Goal: Information Seeking & Learning: Check status

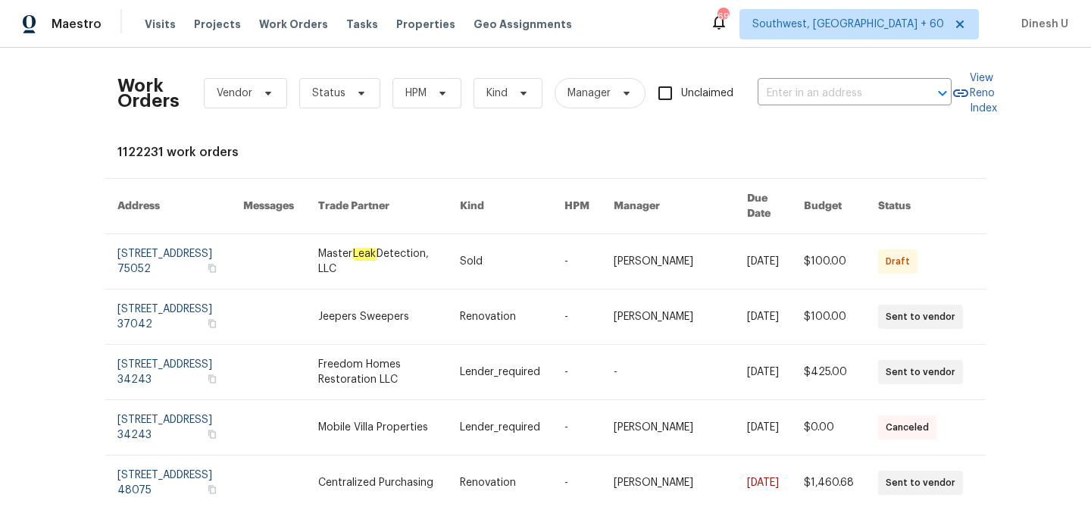
click at [813, 86] on input "text" at bounding box center [834, 93] width 152 height 23
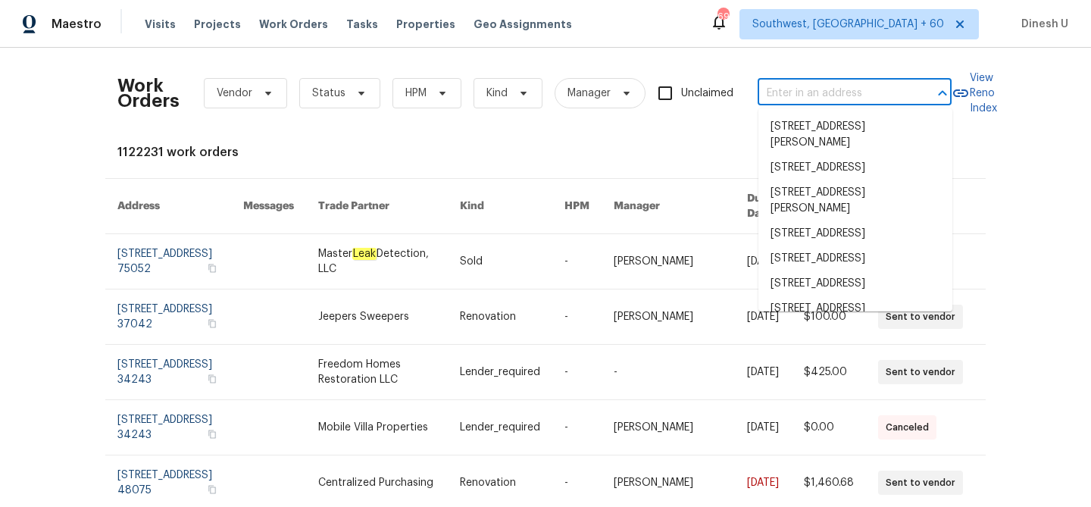
paste input "[STREET_ADDRESS]"
type input "[STREET_ADDRESS]"
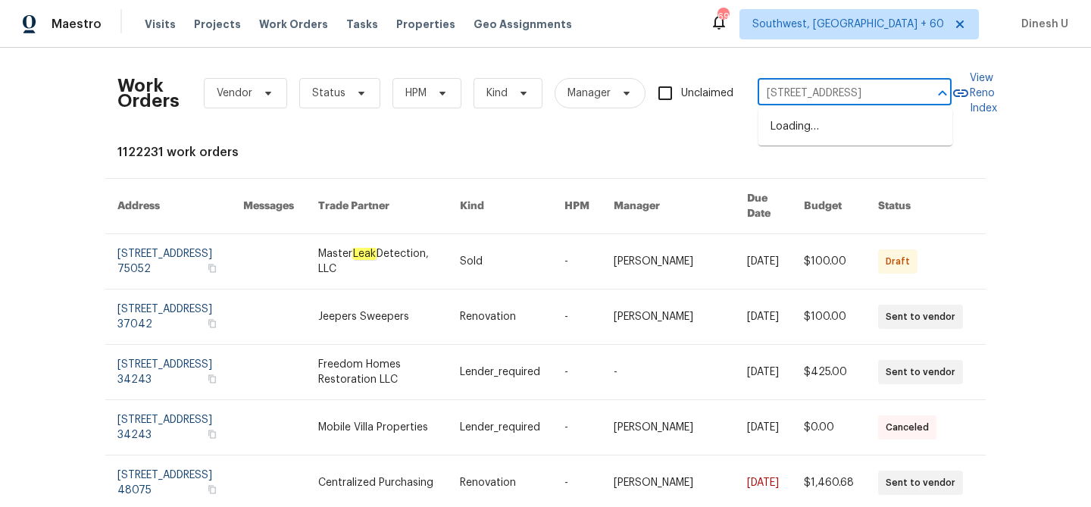
scroll to position [0, 30]
click at [800, 133] on li "[STREET_ADDRESS]" at bounding box center [856, 126] width 194 height 25
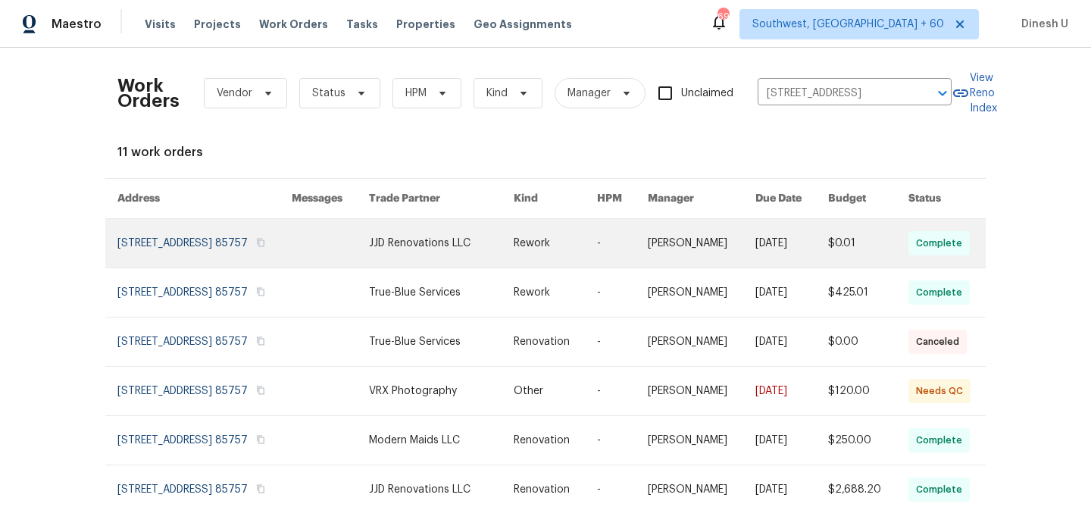
click at [218, 227] on link at bounding box center [204, 243] width 174 height 49
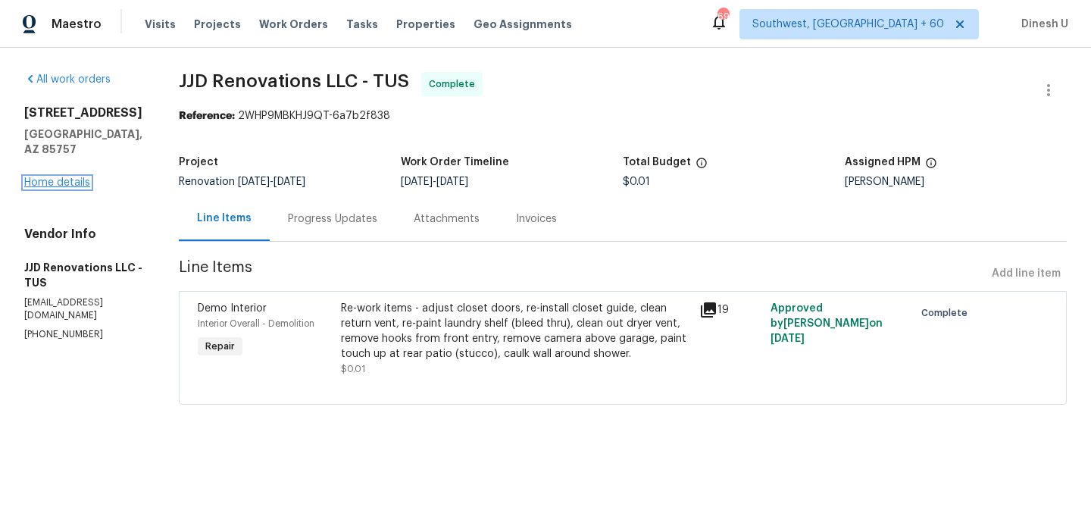
click at [77, 177] on link "Home details" at bounding box center [57, 182] width 66 height 11
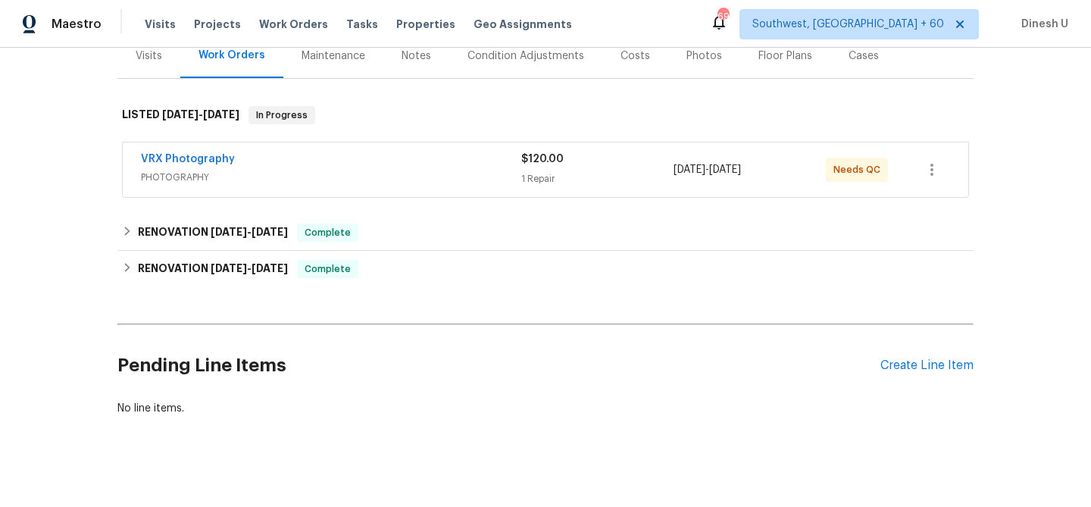
scroll to position [208, 0]
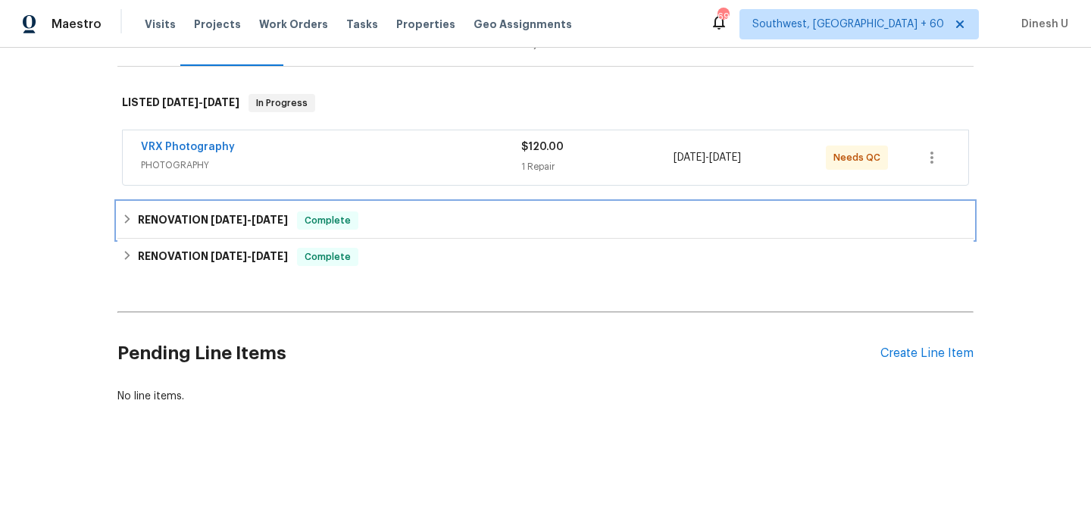
click at [259, 212] on h6 "RENOVATION [DATE] - [DATE]" at bounding box center [213, 220] width 150 height 18
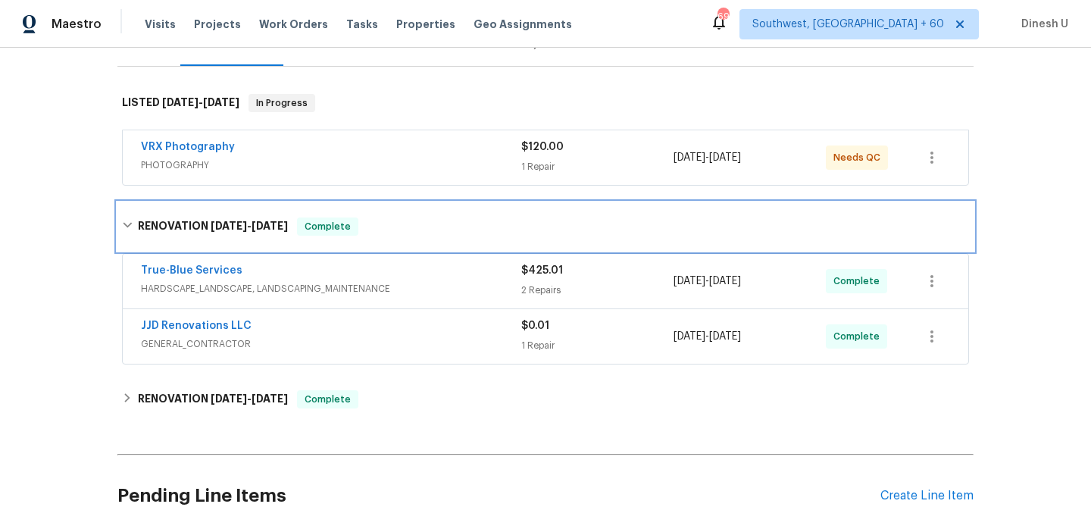
scroll to position [278, 0]
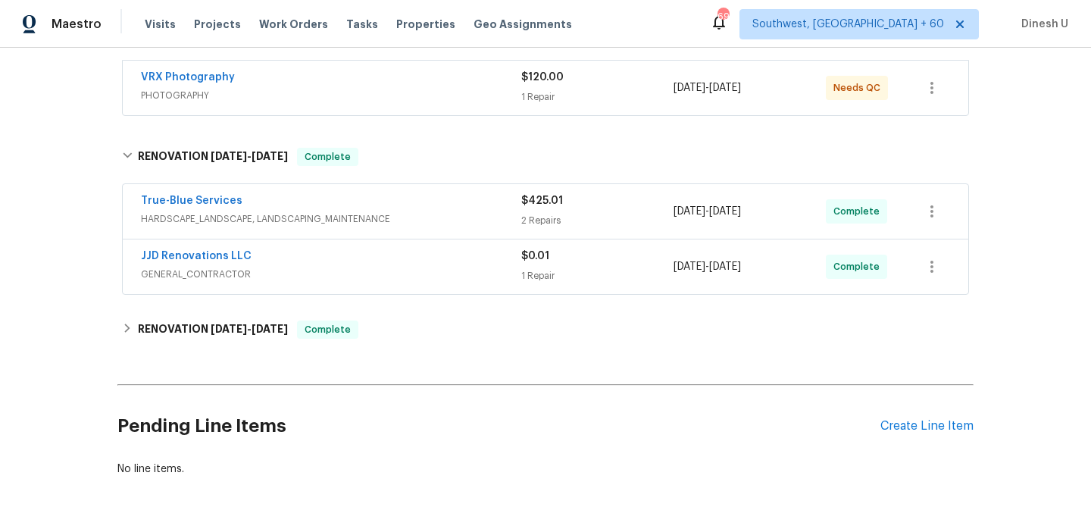
click at [549, 219] on div "2 Repairs" at bounding box center [597, 220] width 152 height 15
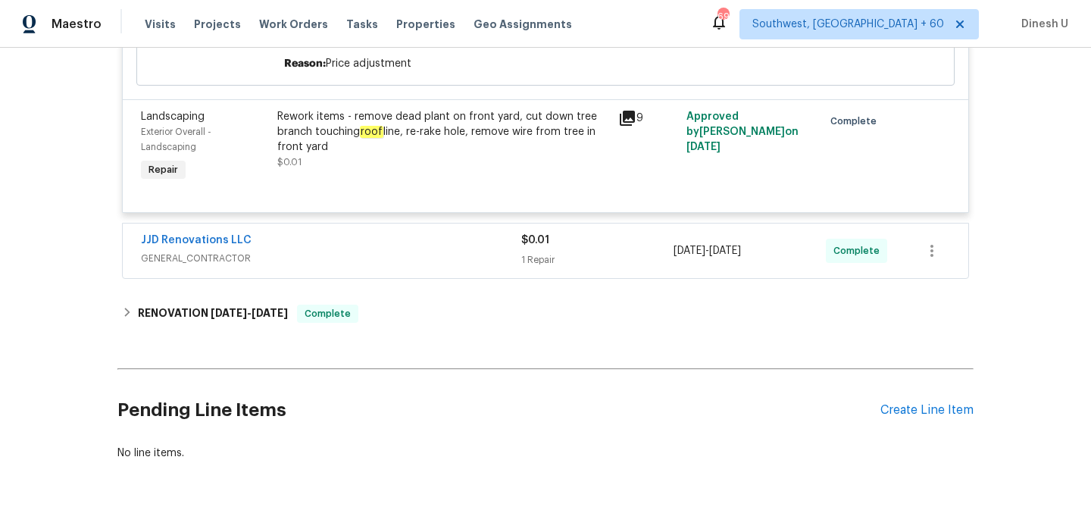
scroll to position [661, 0]
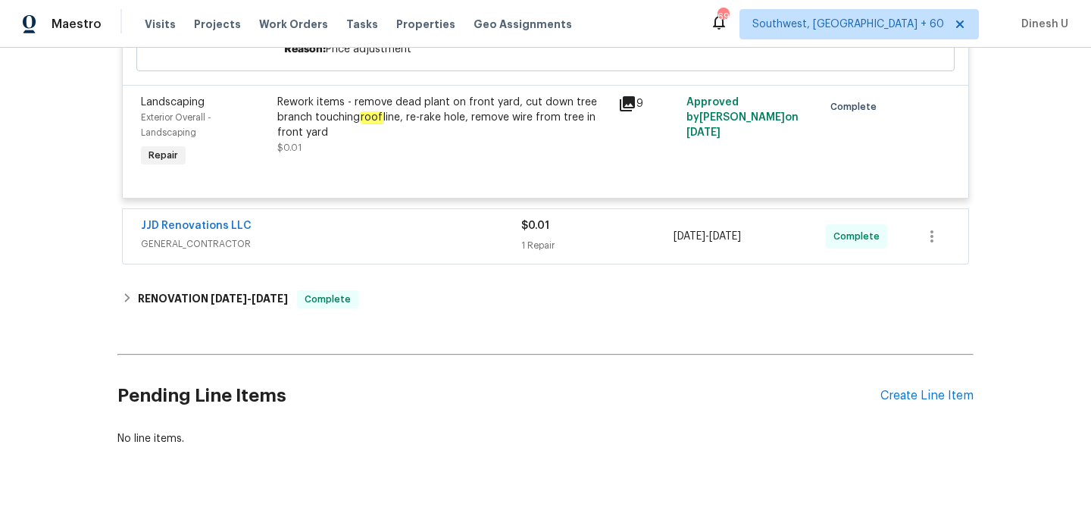
click at [520, 247] on span "GENERAL_CONTRACTOR" at bounding box center [331, 243] width 380 height 15
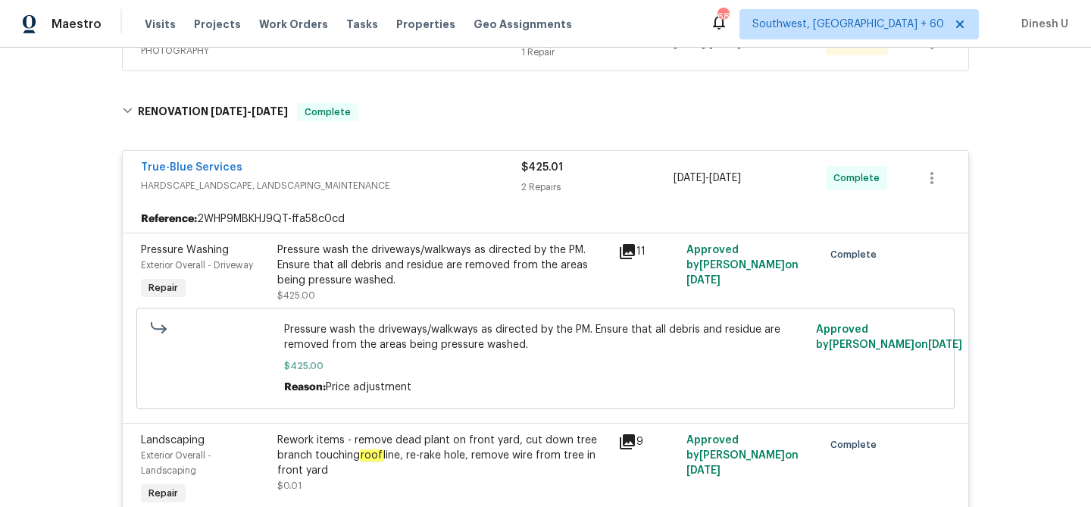
scroll to position [0, 0]
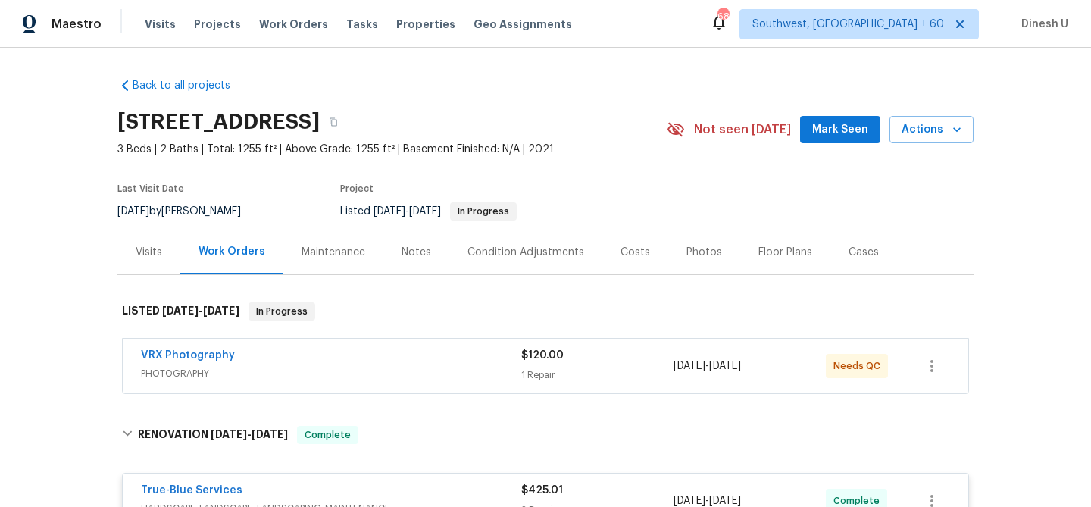
click at [144, 246] on div "Visits" at bounding box center [149, 252] width 27 height 15
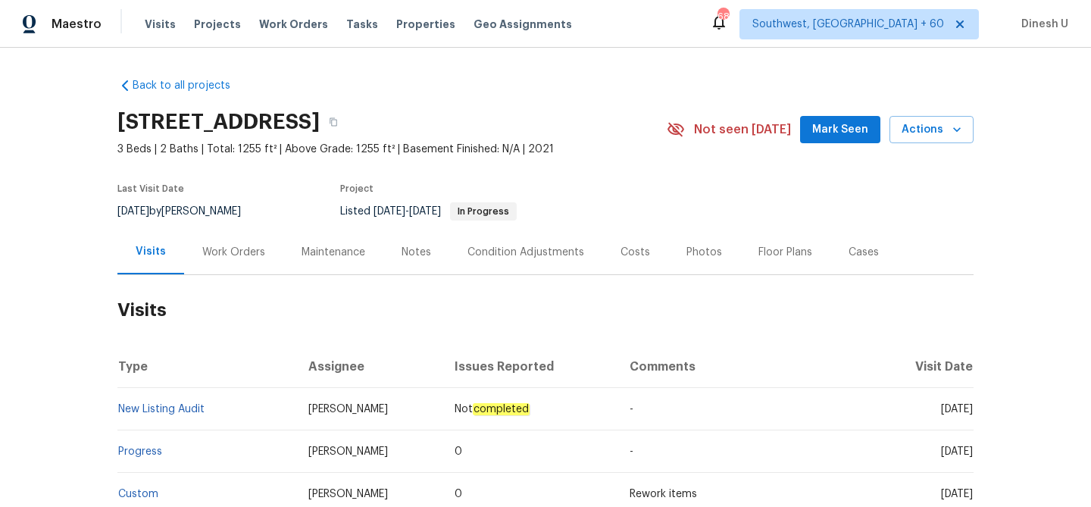
click at [235, 263] on div "Work Orders" at bounding box center [233, 252] width 99 height 45
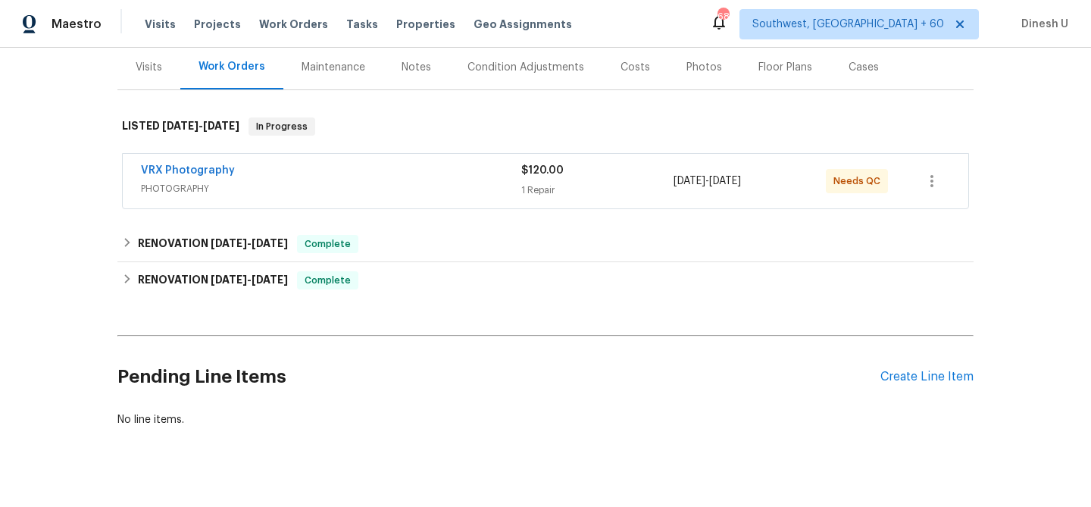
scroll to position [205, 0]
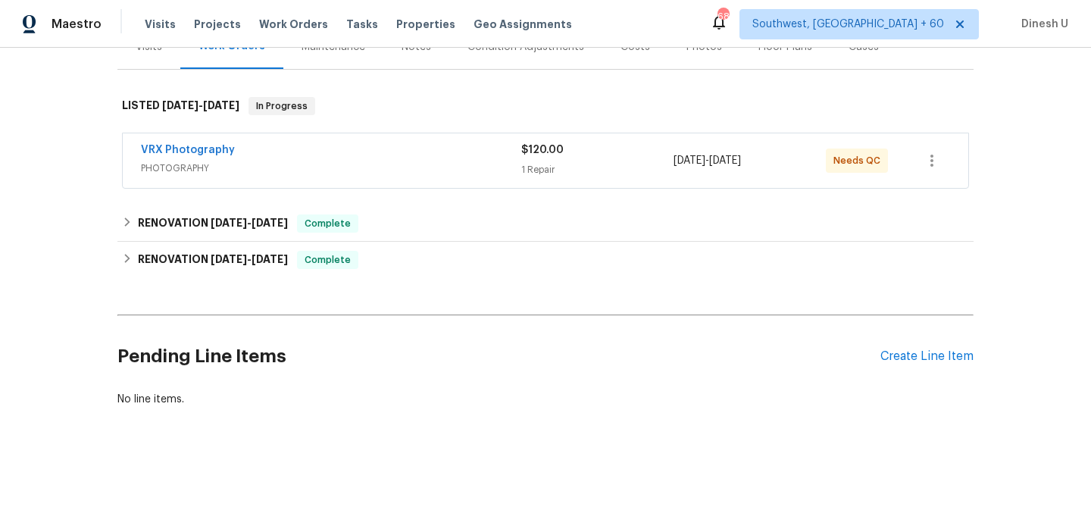
click at [527, 167] on div "1 Repair" at bounding box center [597, 169] width 152 height 15
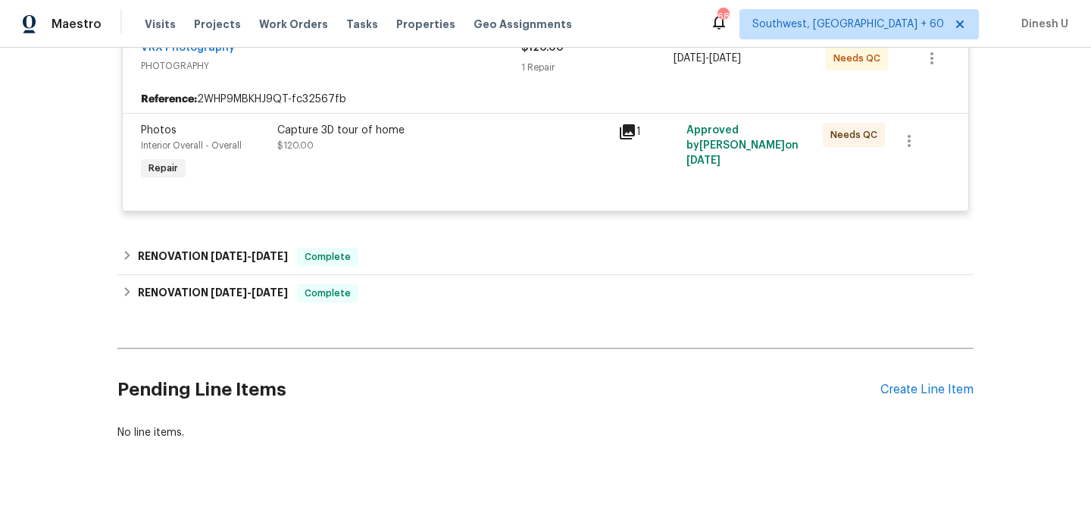
scroll to position [352, 0]
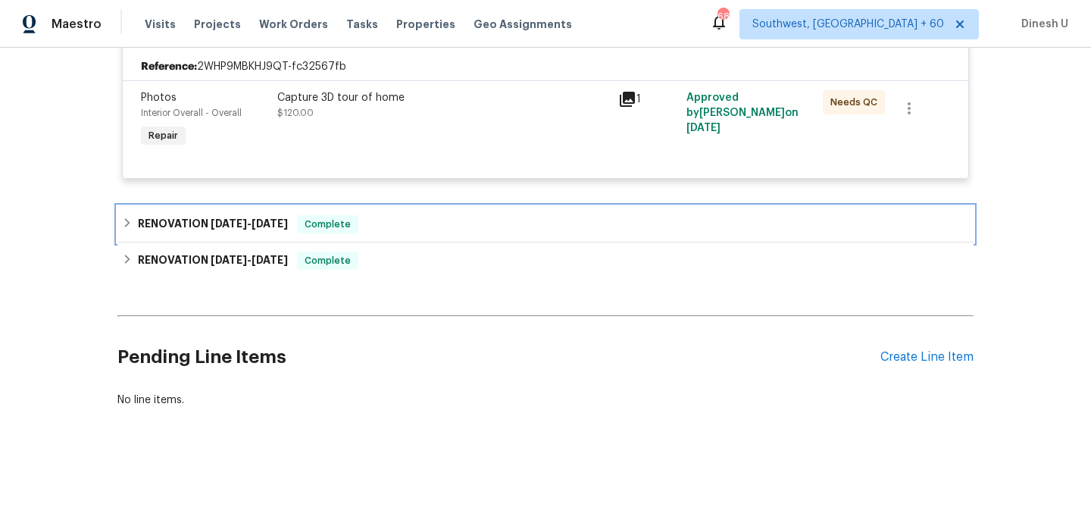
click at [247, 218] on span "[DATE]" at bounding box center [229, 223] width 36 height 11
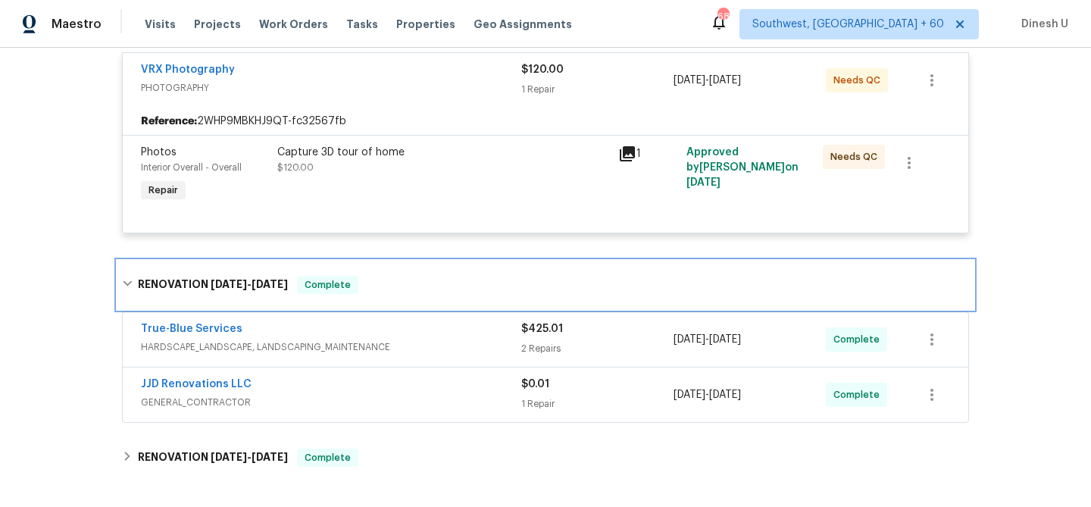
scroll to position [301, 0]
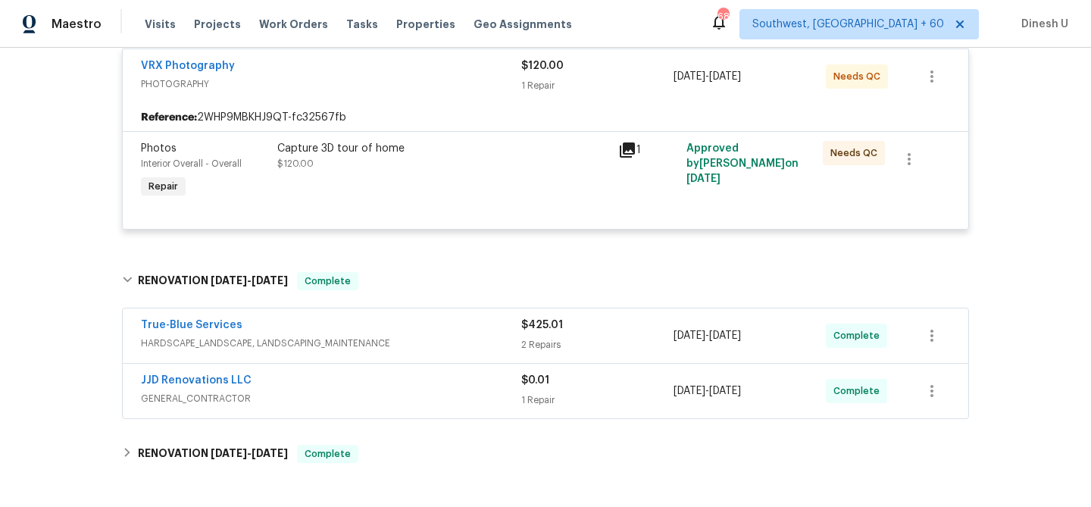
click at [525, 340] on div "2 Repairs" at bounding box center [597, 344] width 152 height 15
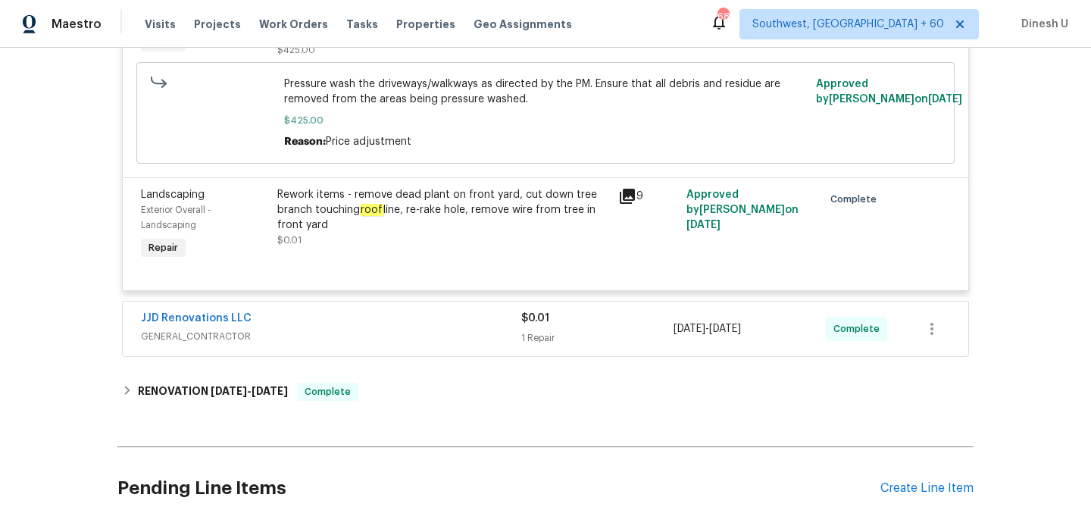
scroll to position [786, 0]
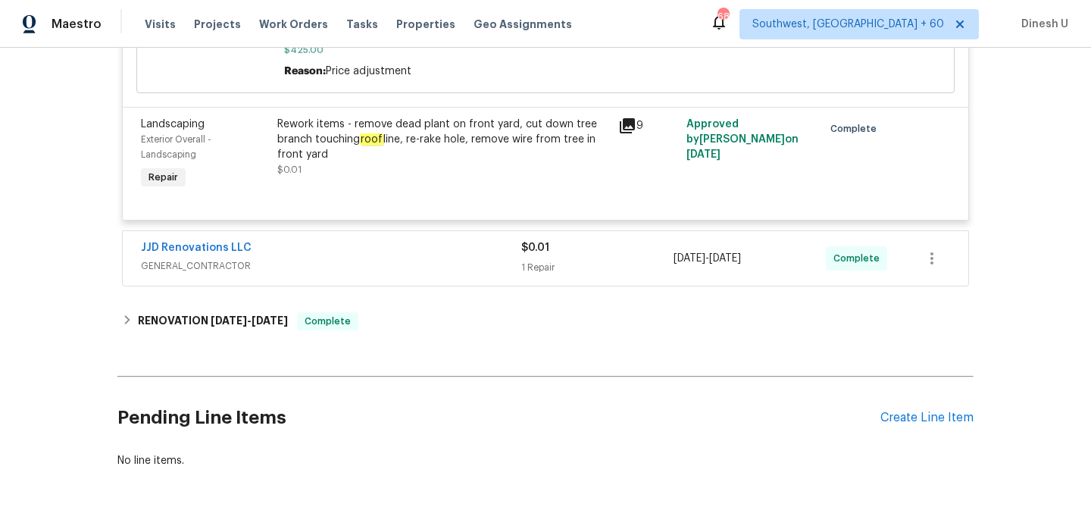
click at [543, 270] on div "1 Repair" at bounding box center [597, 267] width 152 height 15
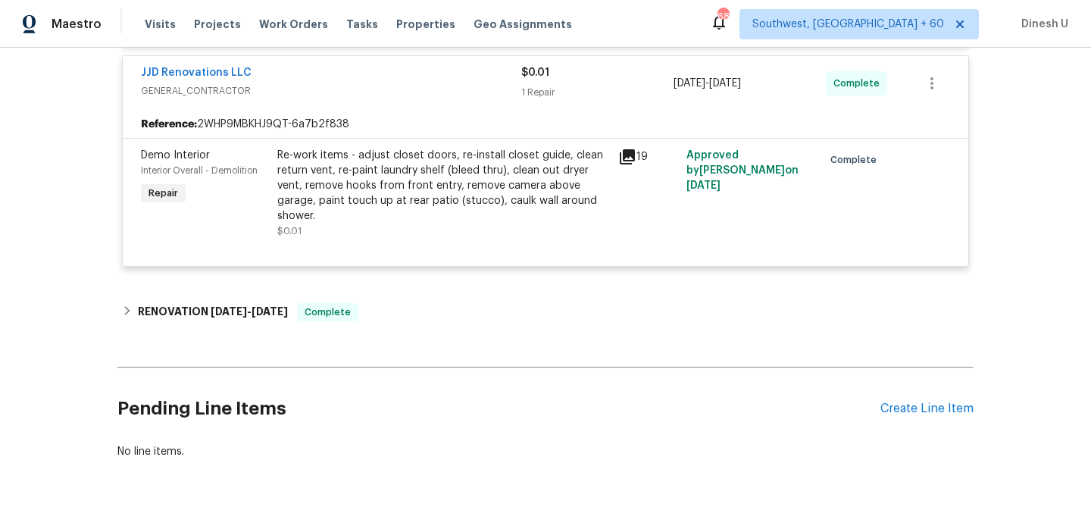
scroll to position [1019, 0]
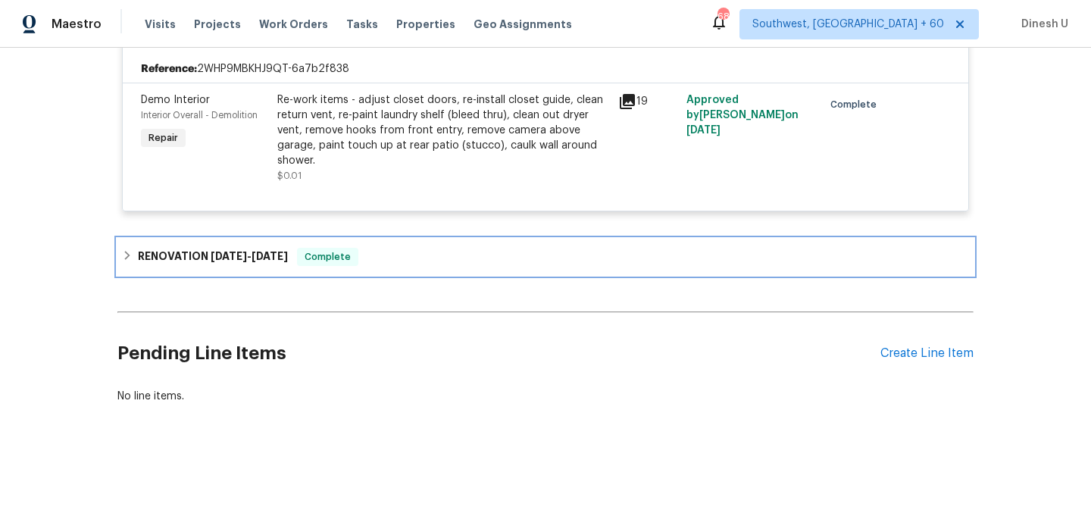
click at [277, 248] on h6 "RENOVATION [DATE] - [DATE]" at bounding box center [213, 257] width 150 height 18
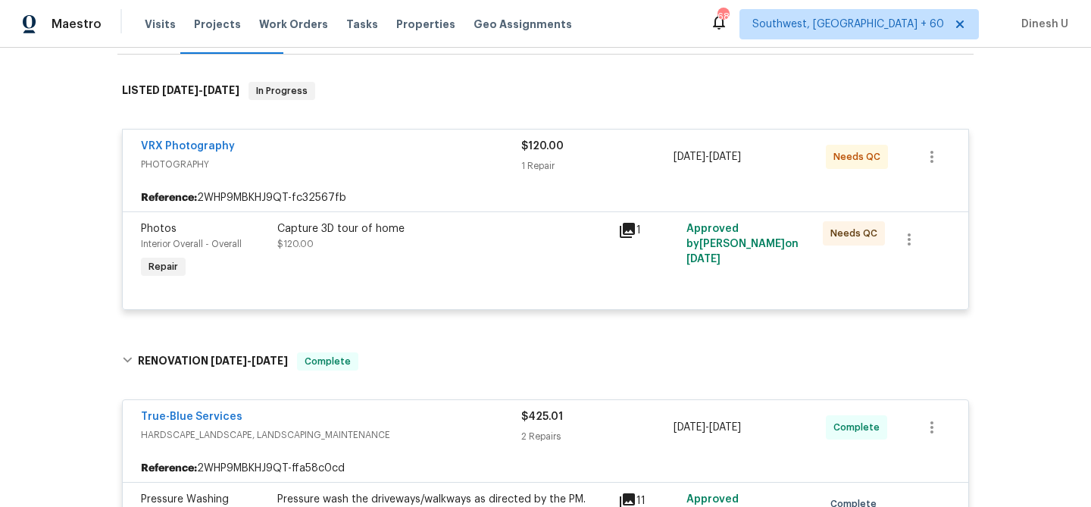
scroll to position [0, 0]
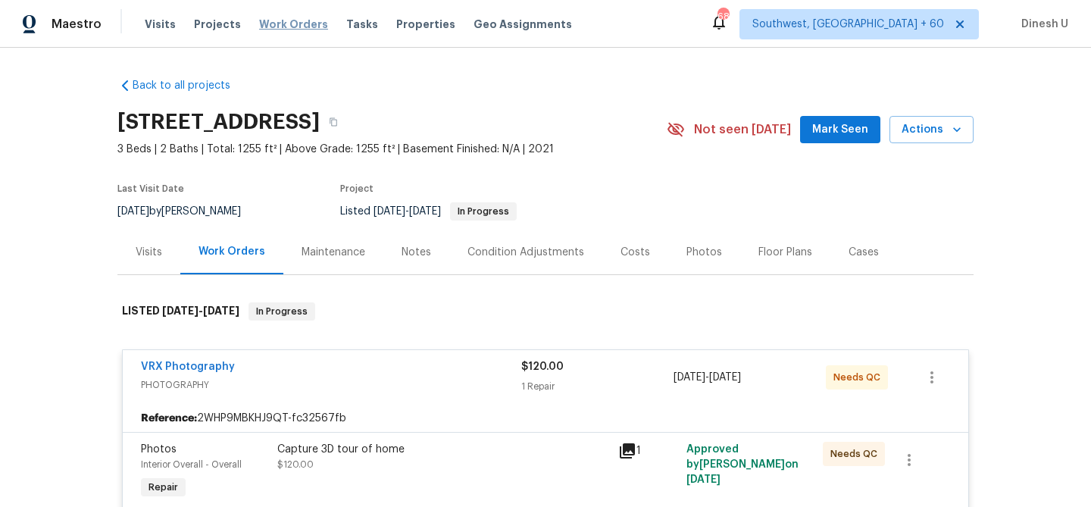
click at [287, 27] on span "Work Orders" at bounding box center [293, 24] width 69 height 15
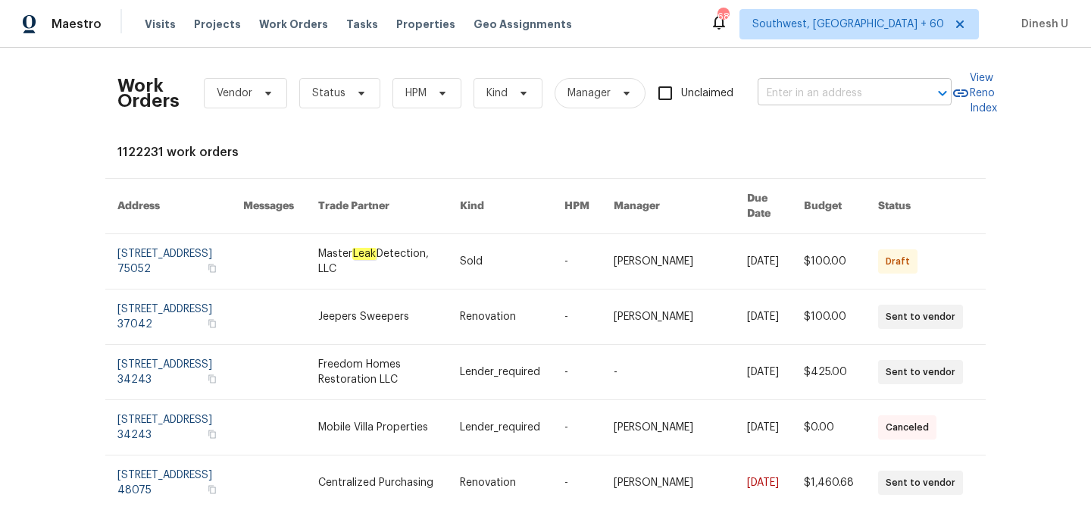
click at [777, 93] on input "text" at bounding box center [834, 93] width 152 height 23
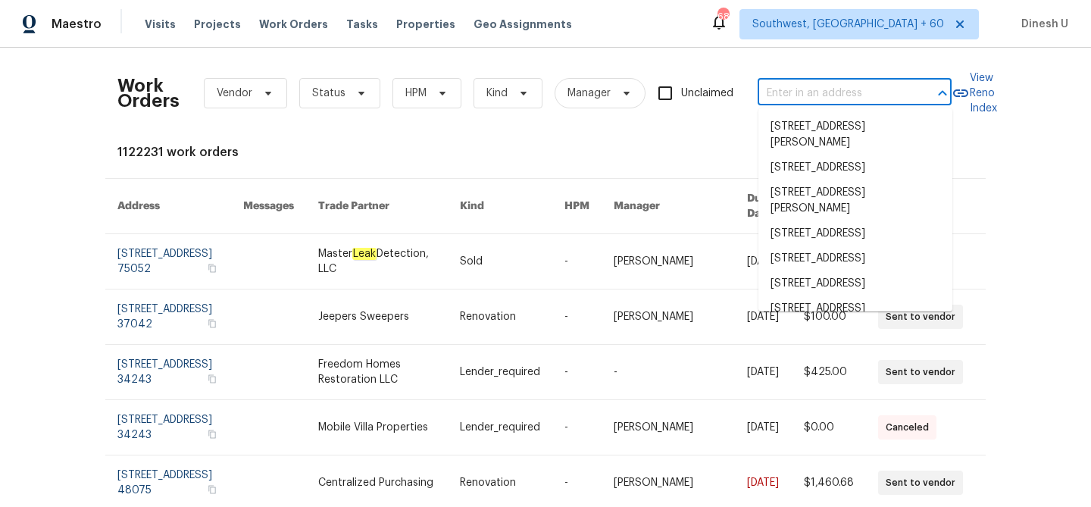
paste input "[STREET_ADDRESS]"
type input "[STREET_ADDRESS]"
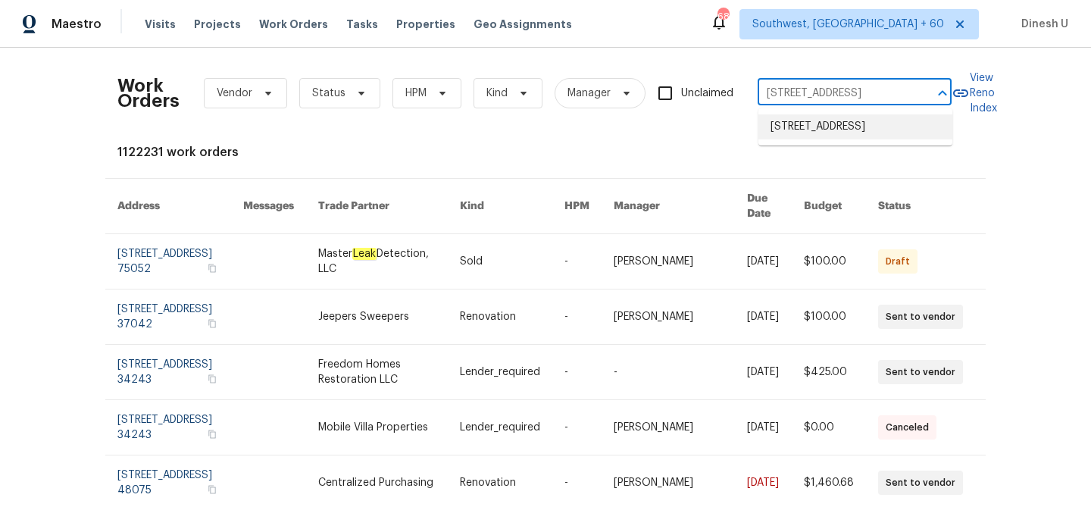
click at [781, 127] on li "[STREET_ADDRESS]" at bounding box center [856, 126] width 194 height 25
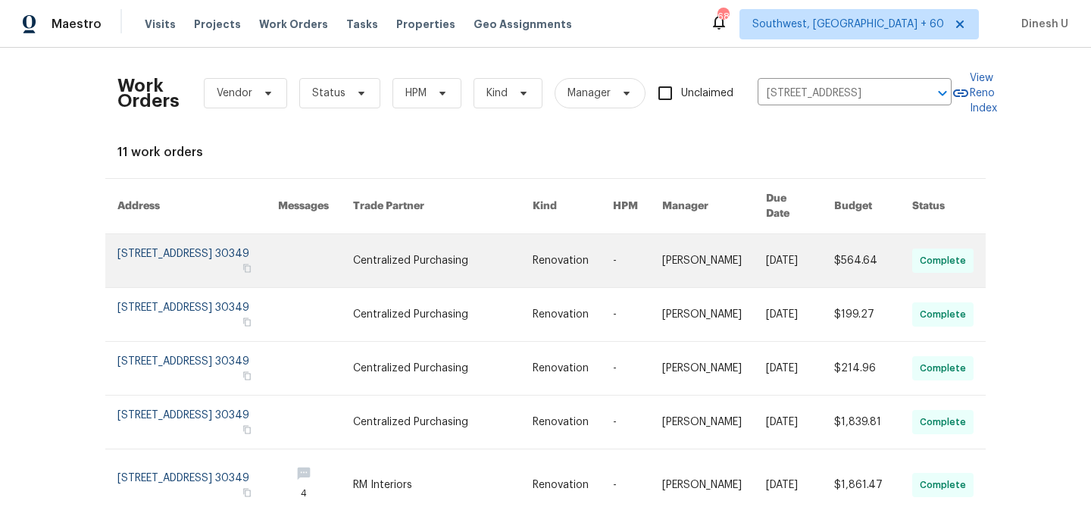
click at [199, 234] on link at bounding box center [197, 260] width 161 height 53
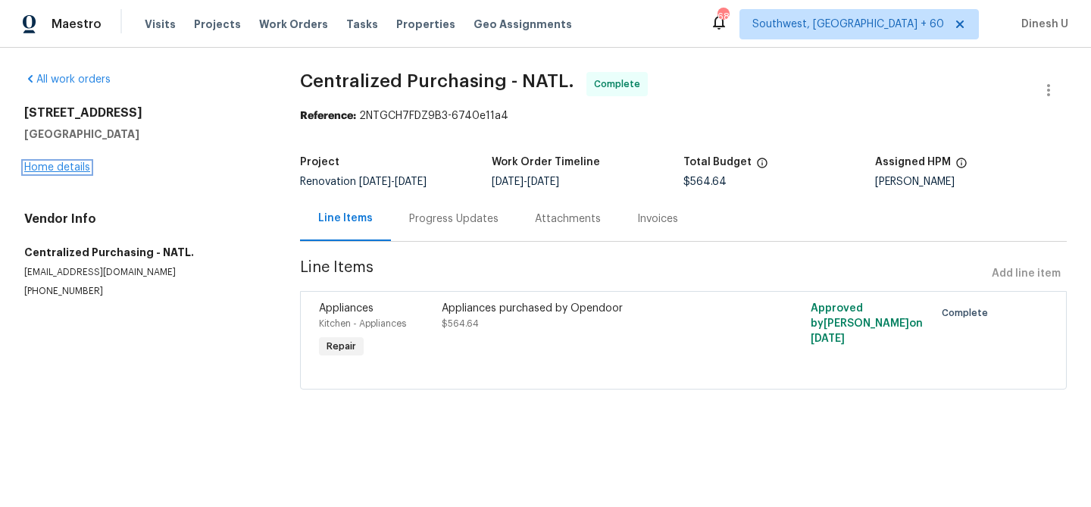
click at [58, 169] on link "Home details" at bounding box center [57, 167] width 66 height 11
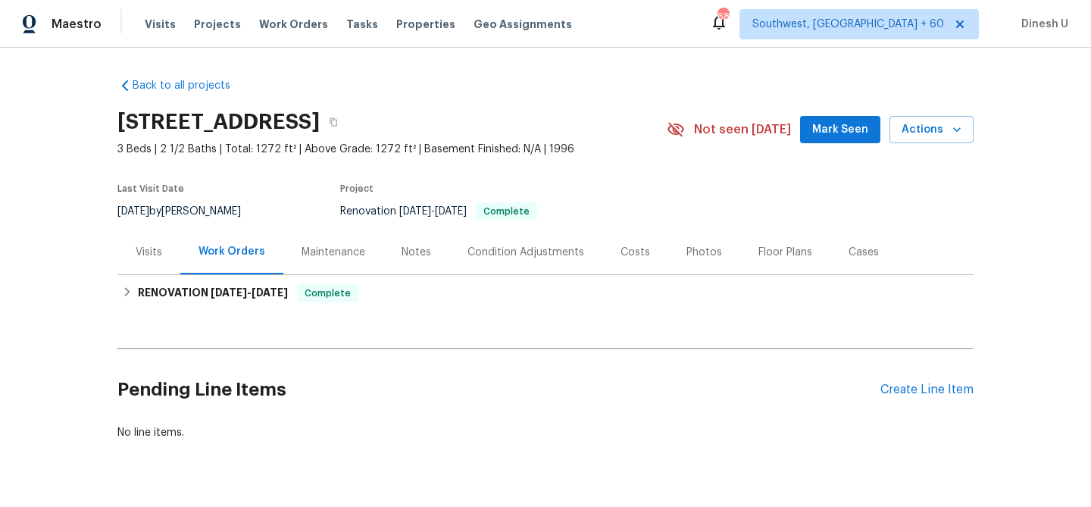
scroll to position [36, 0]
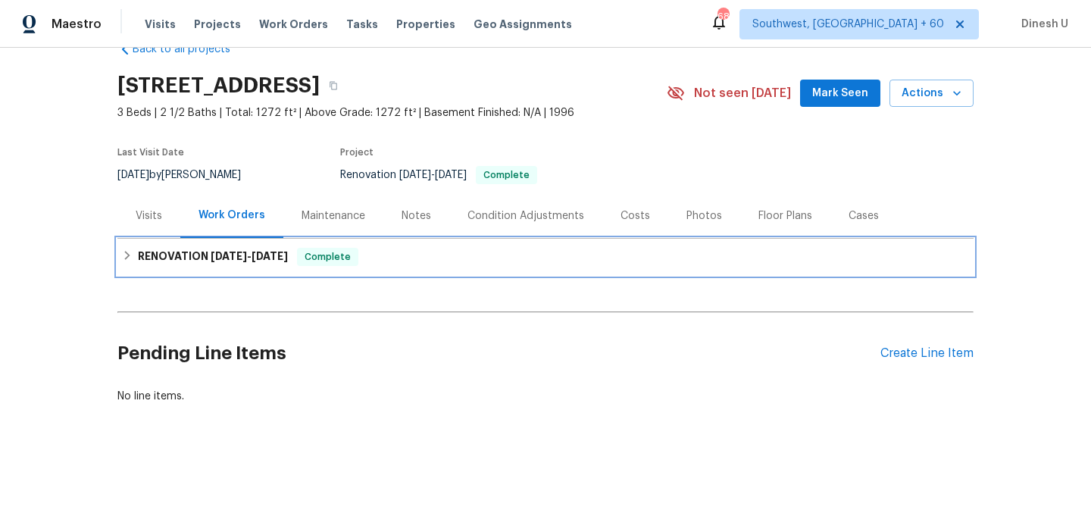
click at [228, 260] on span "[DATE]" at bounding box center [229, 256] width 36 height 11
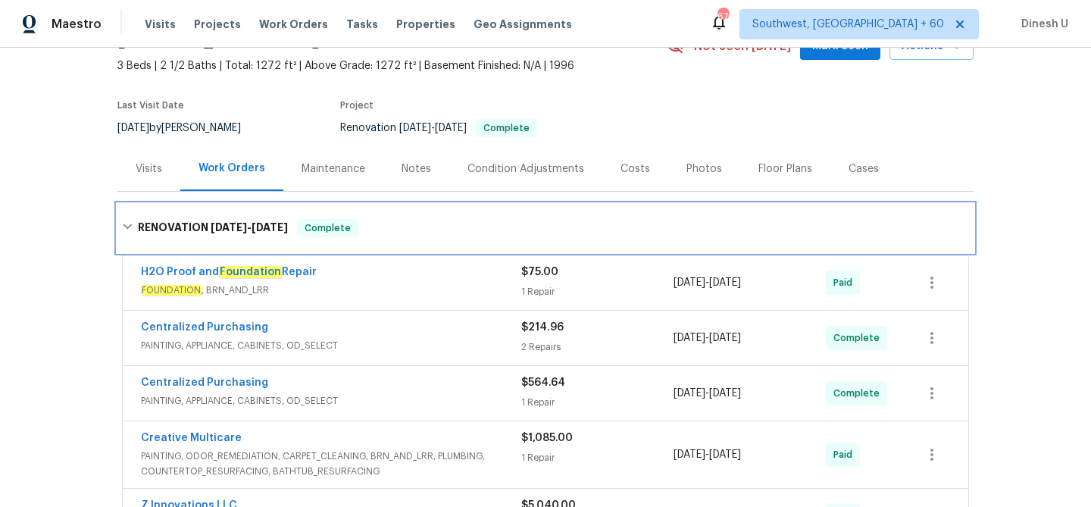
scroll to position [83, 0]
click at [282, 225] on span "[DATE]" at bounding box center [270, 228] width 36 height 11
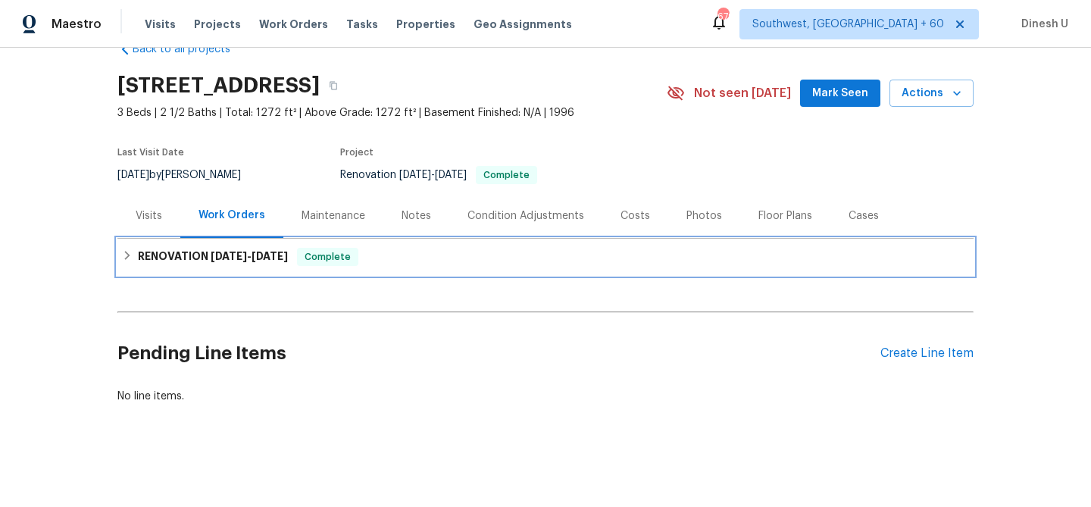
click at [295, 260] on div "RENOVATION [DATE] - [DATE] Complete" at bounding box center [545, 257] width 847 height 18
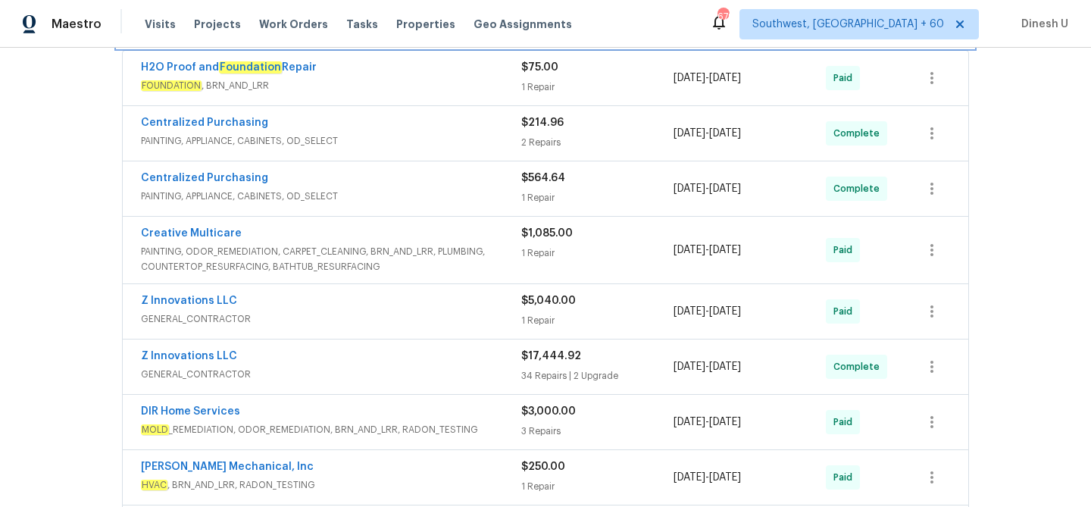
scroll to position [0, 0]
